Goal: Navigation & Orientation: Find specific page/section

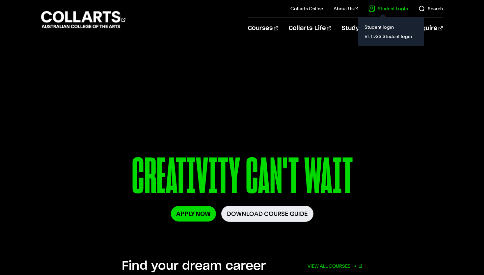
click at [380, 13] on il "Student Login Student login VETDSS Student login" at bounding box center [383, 8] width 50 height 17
click at [385, 10] on link "Student Login" at bounding box center [389, 8] width 40 height 7
click at [383, 27] on link "Student login" at bounding box center [391, 26] width 55 height 9
click at [383, 29] on link "Student login" at bounding box center [391, 26] width 55 height 9
click at [382, 27] on link "Student login" at bounding box center [391, 26] width 55 height 9
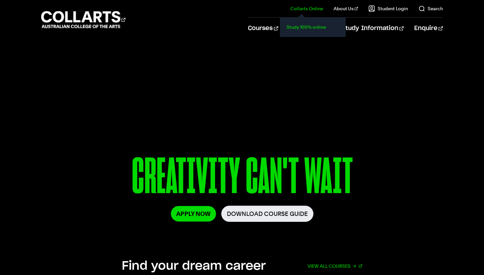
click at [317, 27] on link "Study 100% online" at bounding box center [312, 26] width 55 height 9
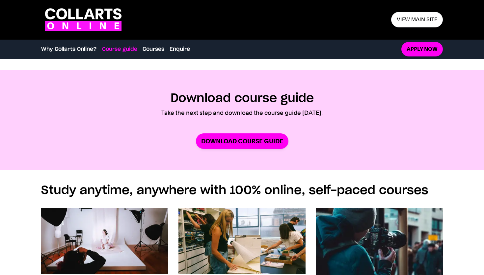
scroll to position [357, 0]
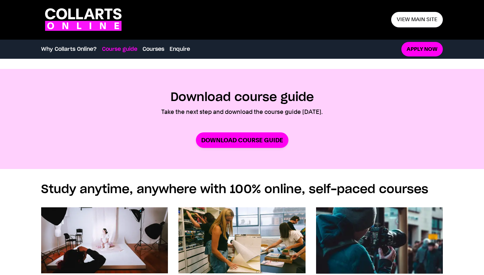
click at [426, 29] on div ".cls-1 { fill: #fa14fa; } .cls-1, .cls-2 { stroke-width: 0px; } .cls-2 { fill: …" at bounding box center [242, 19] width 402 height 29
click at [423, 23] on link "View main site" at bounding box center [418, 19] width 52 height 15
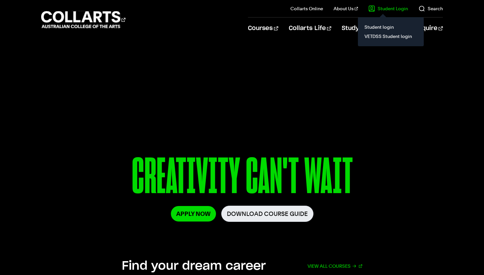
click at [396, 9] on link "Student Login" at bounding box center [389, 8] width 40 height 7
click at [387, 37] on link "VETDSS Student login" at bounding box center [391, 36] width 55 height 9
